Goal: Information Seeking & Learning: Learn about a topic

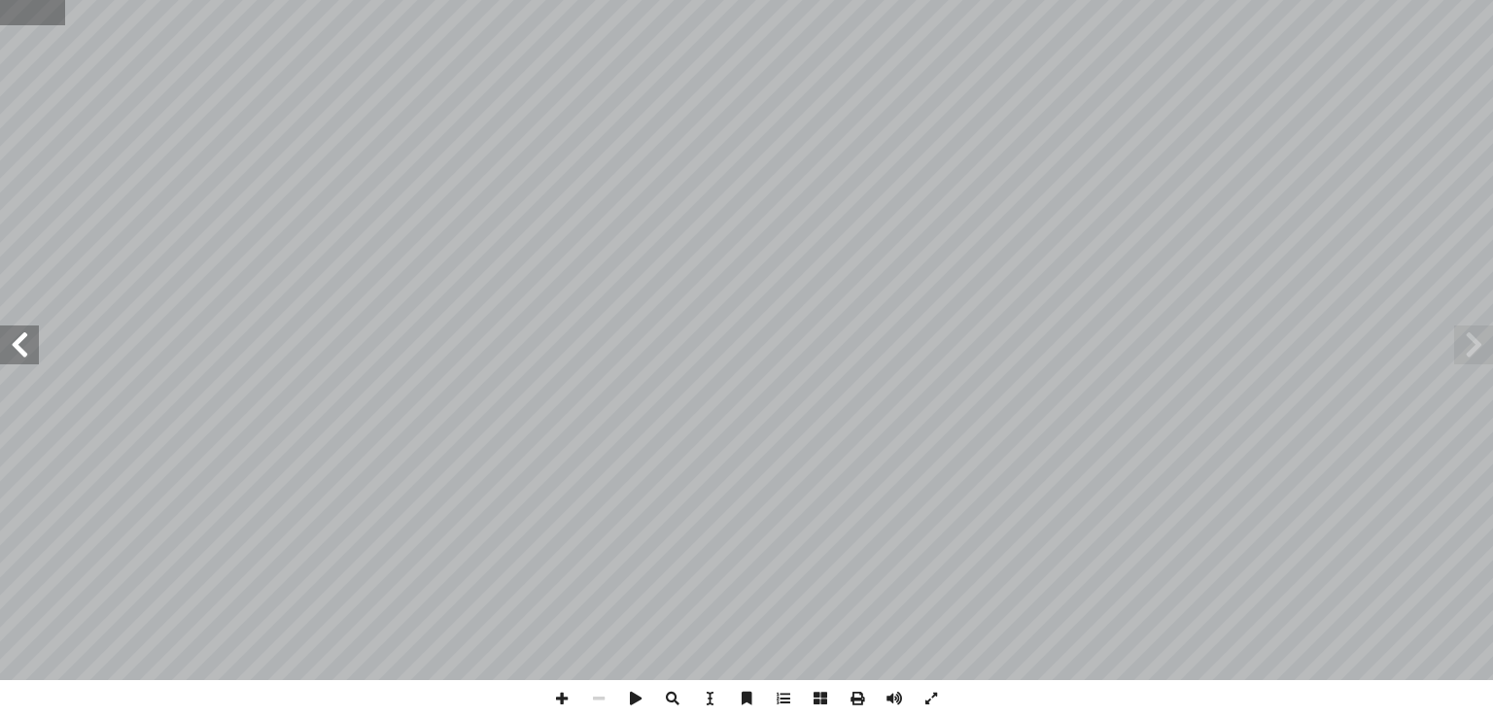
click at [16, 16] on input "text" at bounding box center [32, 12] width 65 height 25
type input "**"
click at [563, 695] on span at bounding box center [561, 698] width 37 height 37
click at [1460, 353] on span at bounding box center [1473, 345] width 39 height 39
click at [691, 688] on div "٢٤ ة ّ واة الخلي ُ ف الكروموسومات في ن ُ مراحل تضاع عدادها ٔ ا ُ ف ِ ضاع ُ نشاط…" at bounding box center [746, 358] width 1493 height 717
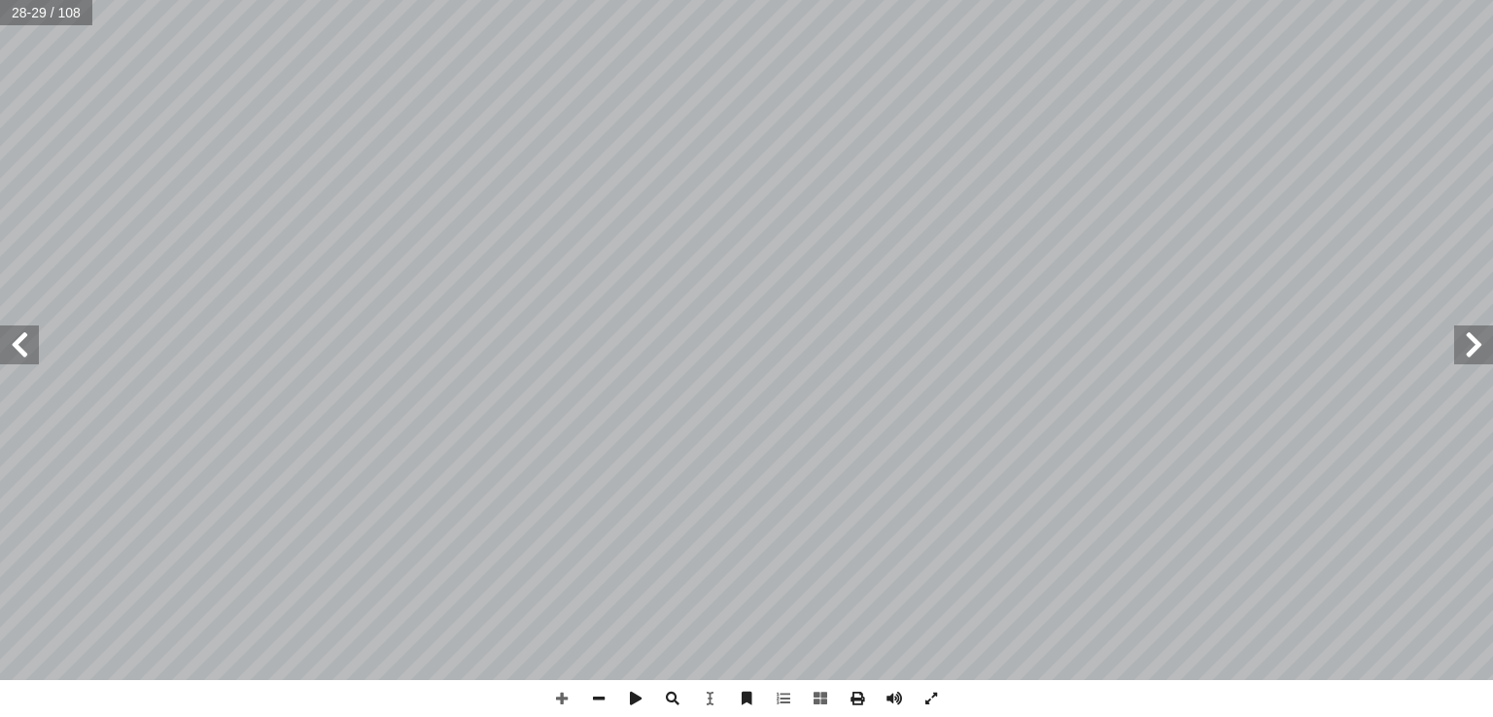
click at [839, 0] on html "الصفحة الرئيسية الصف الأول الصف الثاني الصف الثالث الصف الرابع الصف الخامس الصف…" at bounding box center [746, 88] width 1493 height 177
click at [30, 347] on span at bounding box center [19, 345] width 39 height 39
click at [895, 698] on span at bounding box center [894, 698] width 37 height 37
click at [561, 695] on span at bounding box center [561, 698] width 37 height 37
